Goal: Task Accomplishment & Management: Complete application form

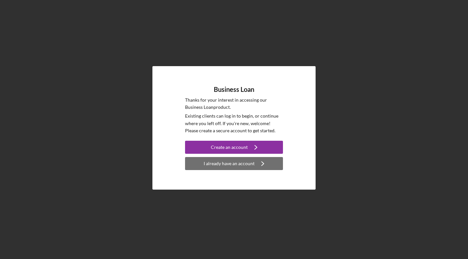
click at [236, 169] on div "I already have an account" at bounding box center [229, 163] width 51 height 13
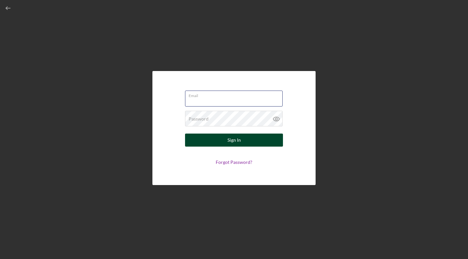
type input "[EMAIL_ADDRESS][DOMAIN_NAME]"
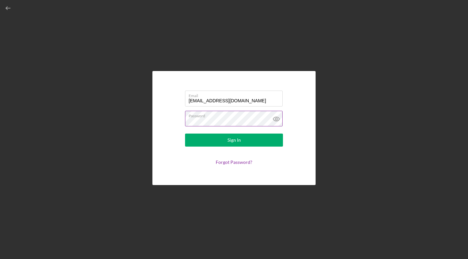
click at [276, 119] on icon at bounding box center [276, 119] width 16 height 16
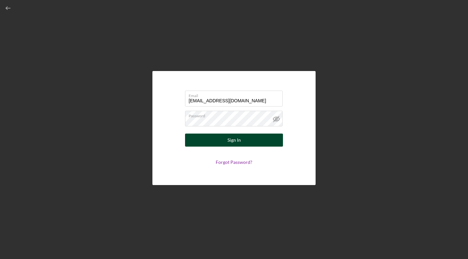
click at [208, 138] on button "Sign In" at bounding box center [234, 140] width 98 height 13
